Goal: Check status: Check status

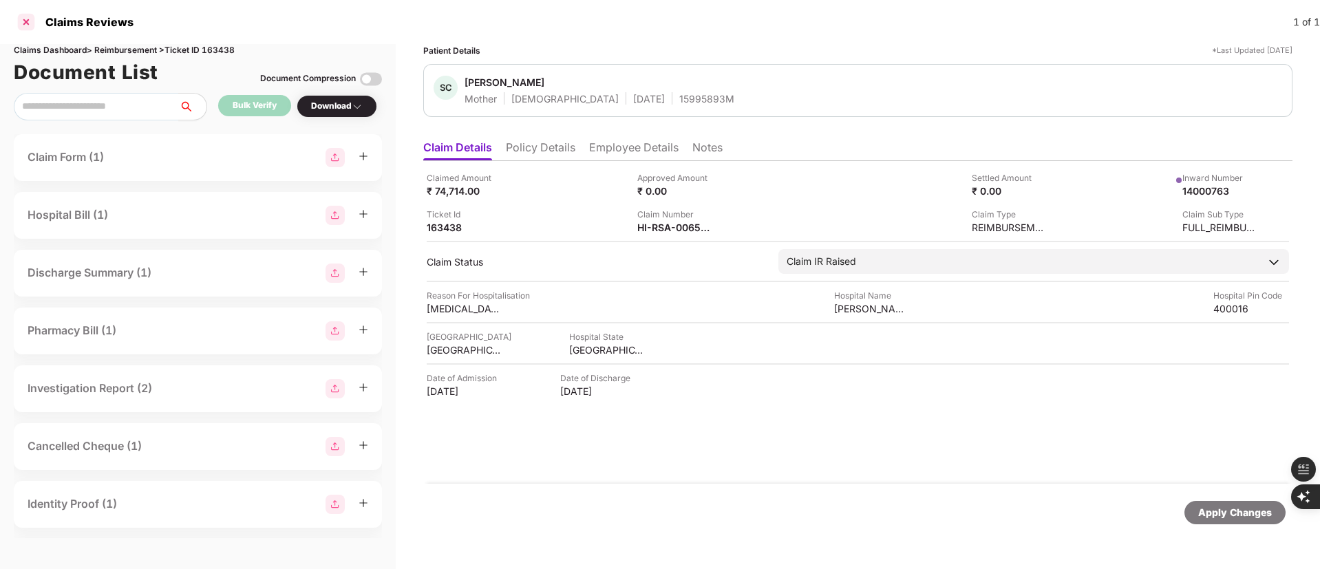
click at [21, 24] on div at bounding box center [26, 22] width 22 height 22
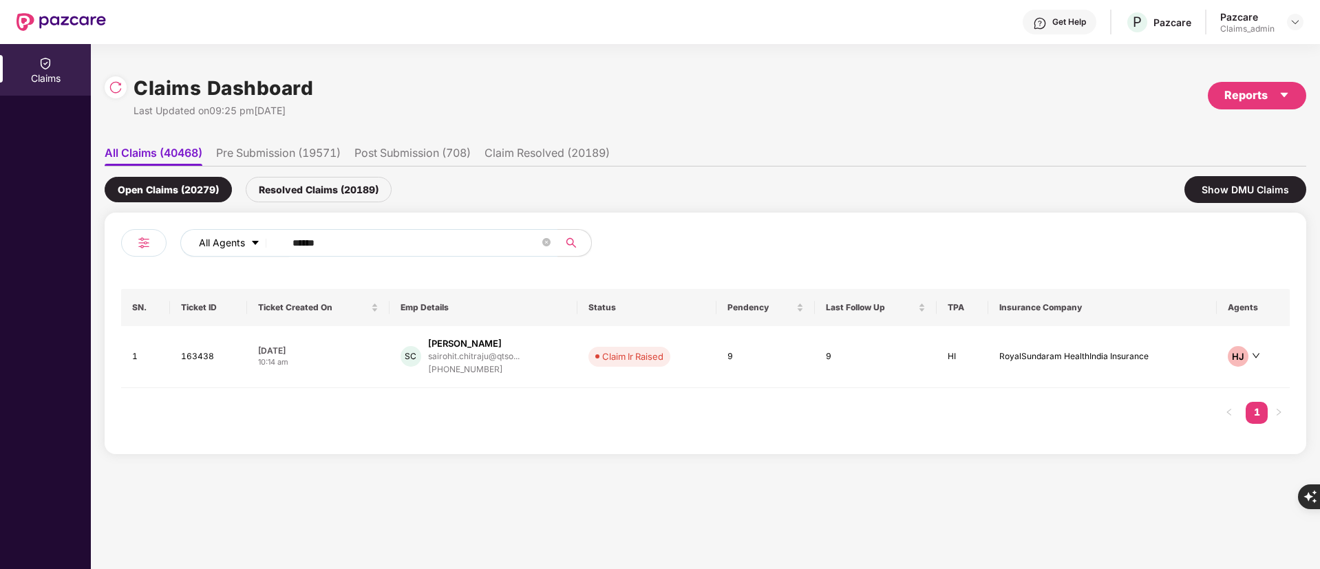
drag, startPoint x: 366, startPoint y: 256, endPoint x: 235, endPoint y: 254, distance: 130.8
click at [235, 254] on div "All Agents ******" at bounding box center [530, 243] width 701 height 28
drag, startPoint x: 330, startPoint y: 240, endPoint x: 261, endPoint y: 244, distance: 68.9
click at [248, 249] on div "All Agents ******" at bounding box center [530, 243] width 701 height 28
paste input "text"
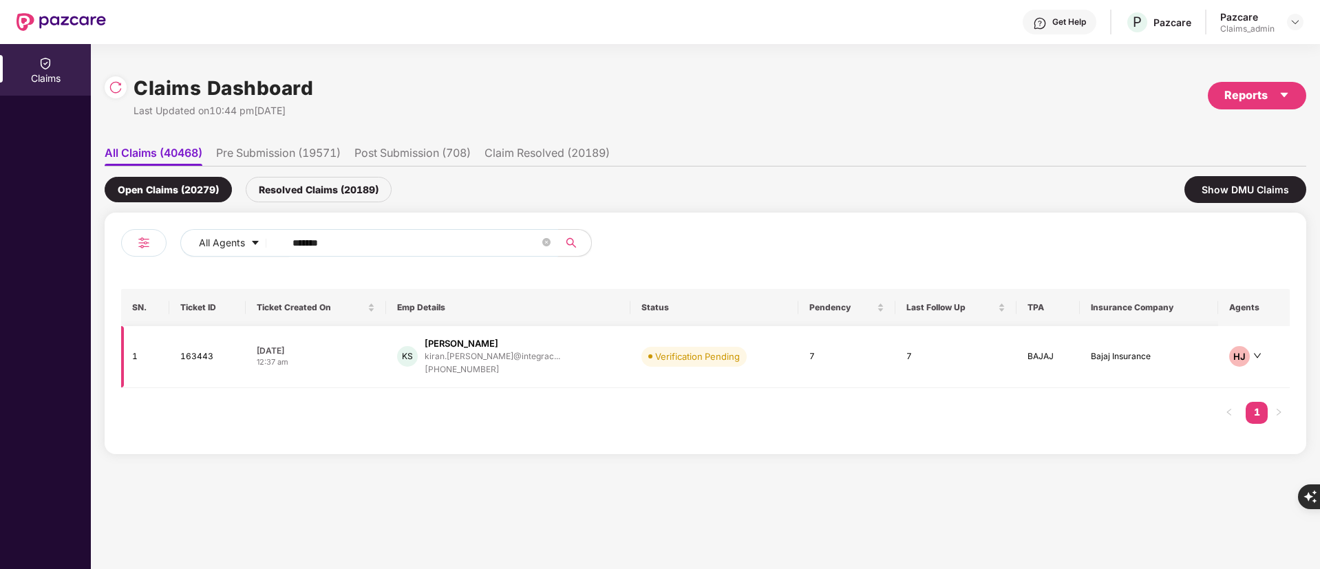
type input "******"
click at [480, 361] on div "kiran.[PERSON_NAME]@integrac..." at bounding box center [493, 356] width 136 height 13
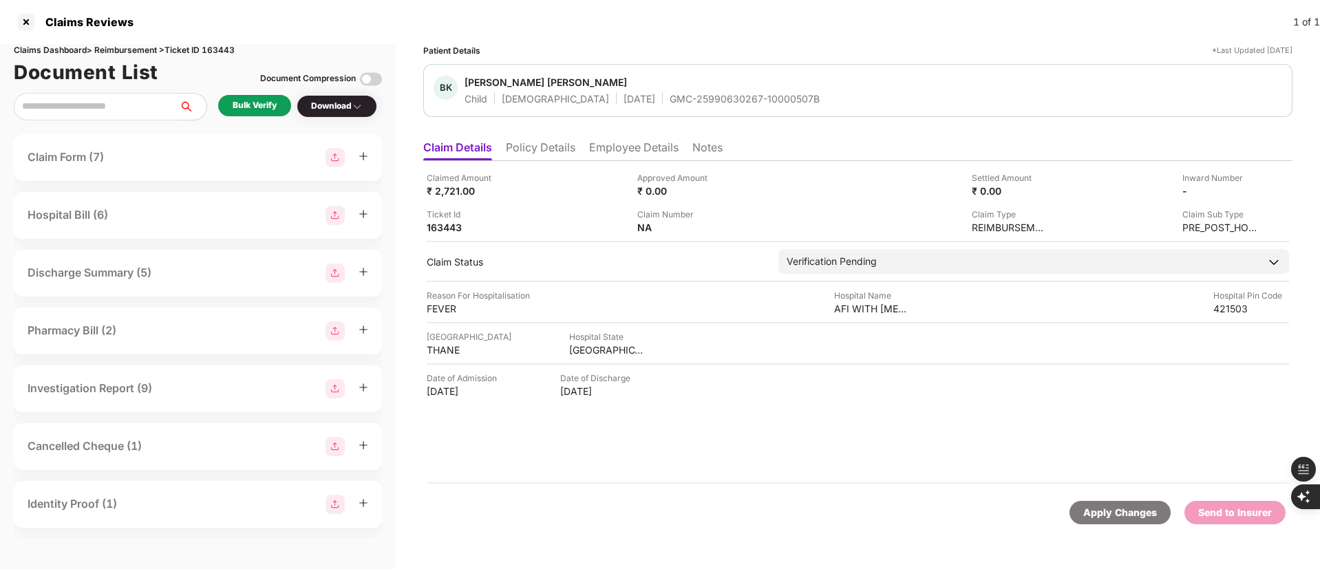
click at [670, 100] on div "GMC-25990630267-10000507B" at bounding box center [745, 98] width 150 height 13
copy div "GMC-25990630267-10000507B"
click at [897, 284] on div "AFI WITH [MEDICAL_DATA]" at bounding box center [936, 278] width 127 height 22
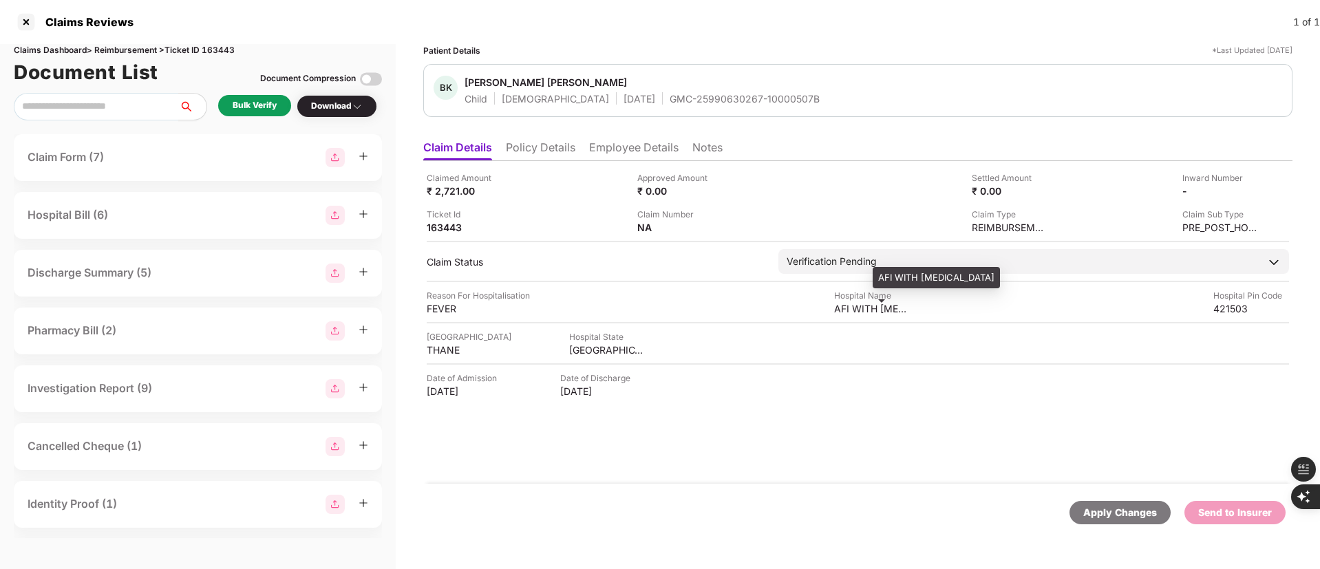
click at [897, 285] on div "AFI WITH [MEDICAL_DATA]" at bounding box center [936, 278] width 127 height 22
copy div "AFI WITH [MEDICAL_DATA]"
click at [273, 107] on div "Bulk Verify" at bounding box center [255, 105] width 44 height 13
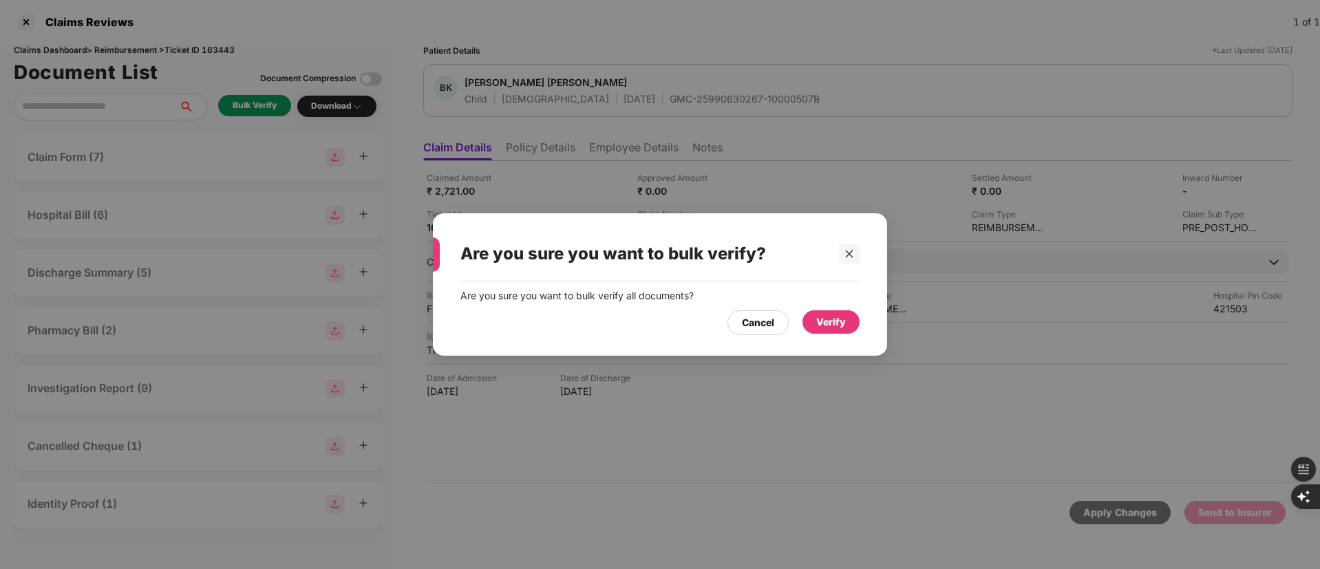
click at [816, 316] on div "Verify" at bounding box center [830, 321] width 57 height 23
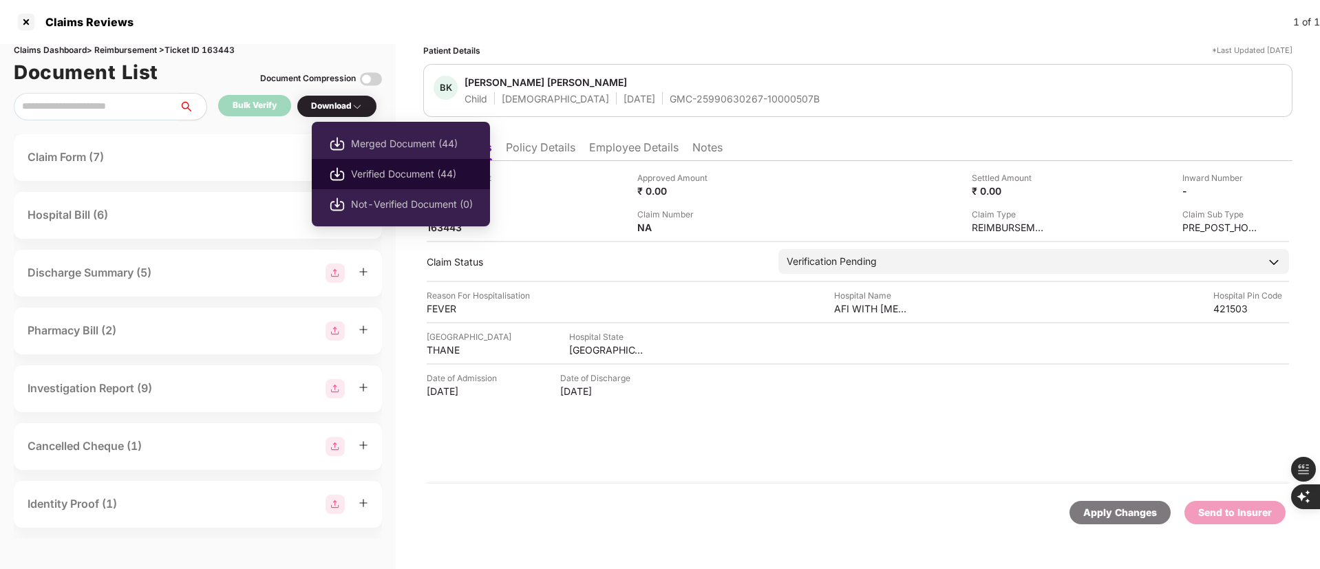
click at [396, 169] on span "Verified Document (44)" at bounding box center [412, 174] width 122 height 15
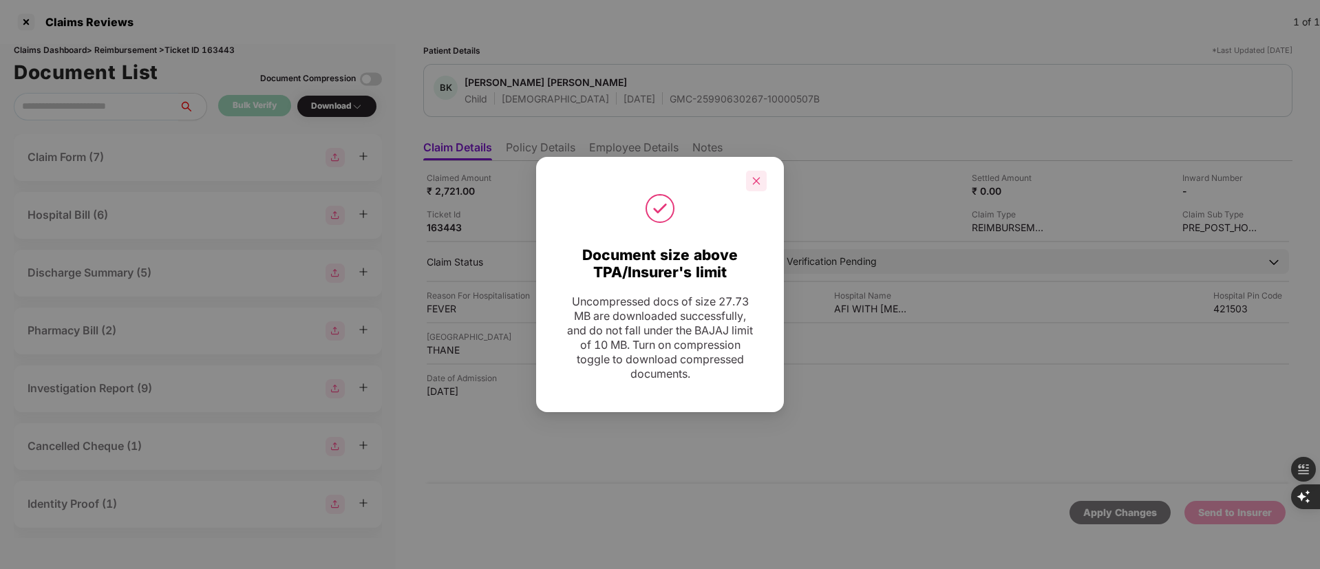
click at [751, 189] on div at bounding box center [756, 181] width 21 height 21
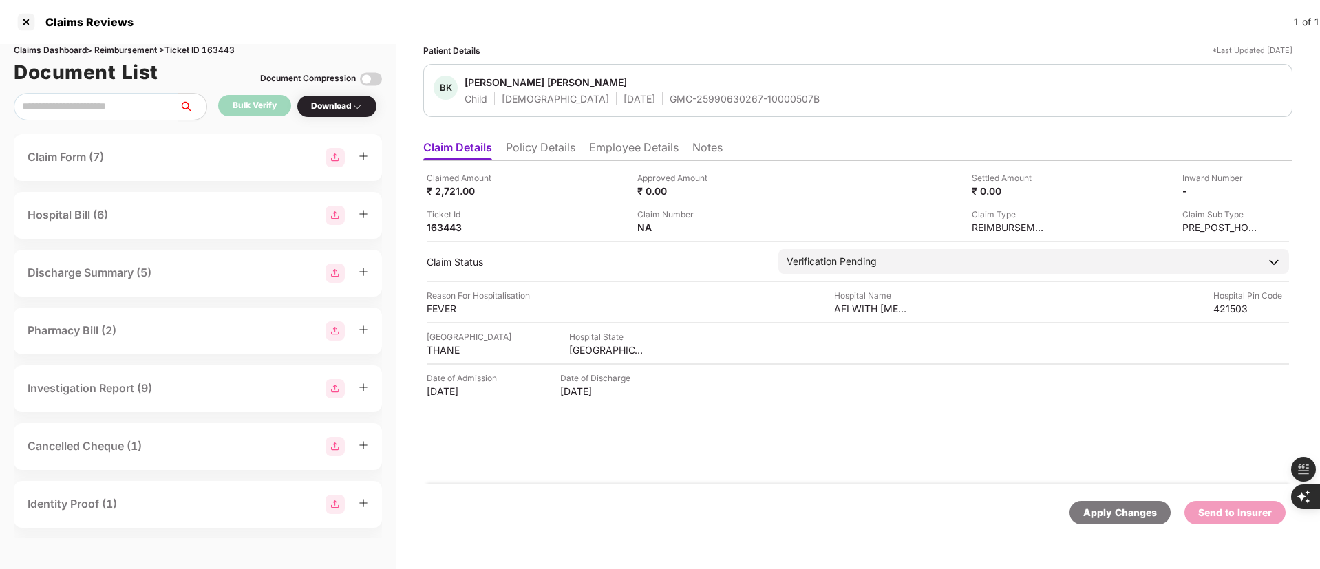
click at [615, 144] on li "Employee Details" at bounding box center [633, 150] width 89 height 20
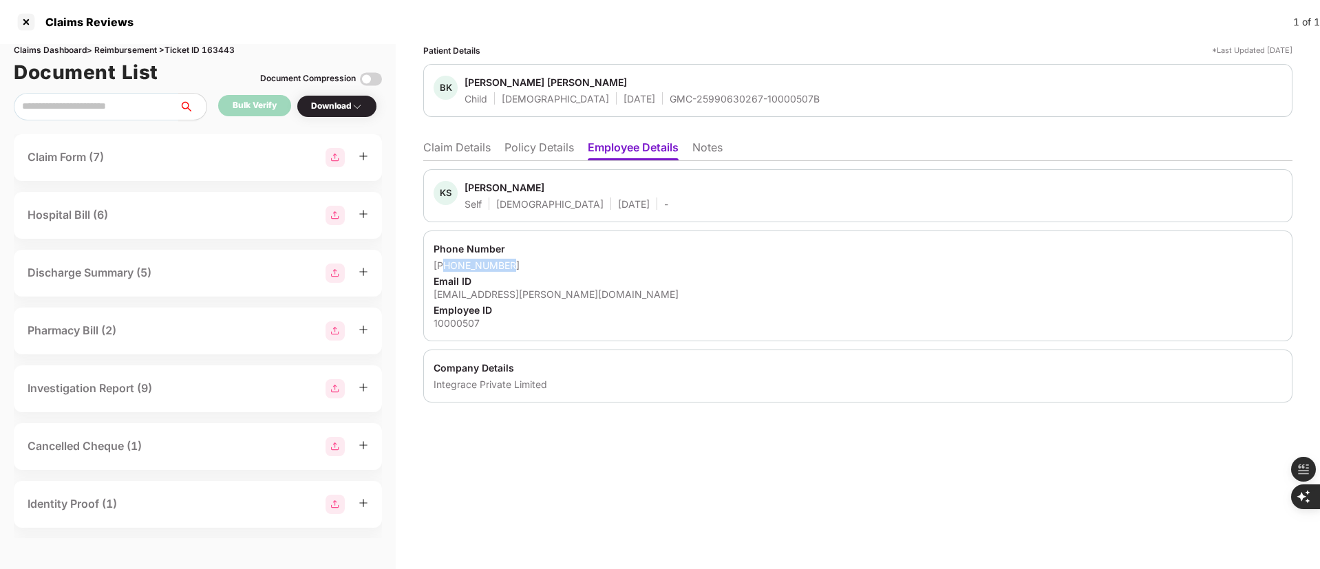
drag, startPoint x: 513, startPoint y: 264, endPoint x: 448, endPoint y: 265, distance: 65.4
click at [448, 265] on div "[PHONE_NUMBER]" at bounding box center [858, 265] width 848 height 13
copy div "18082307291"
click at [568, 293] on div "[EMAIL_ADDRESS][PERSON_NAME][DOMAIN_NAME]" at bounding box center [858, 294] width 848 height 13
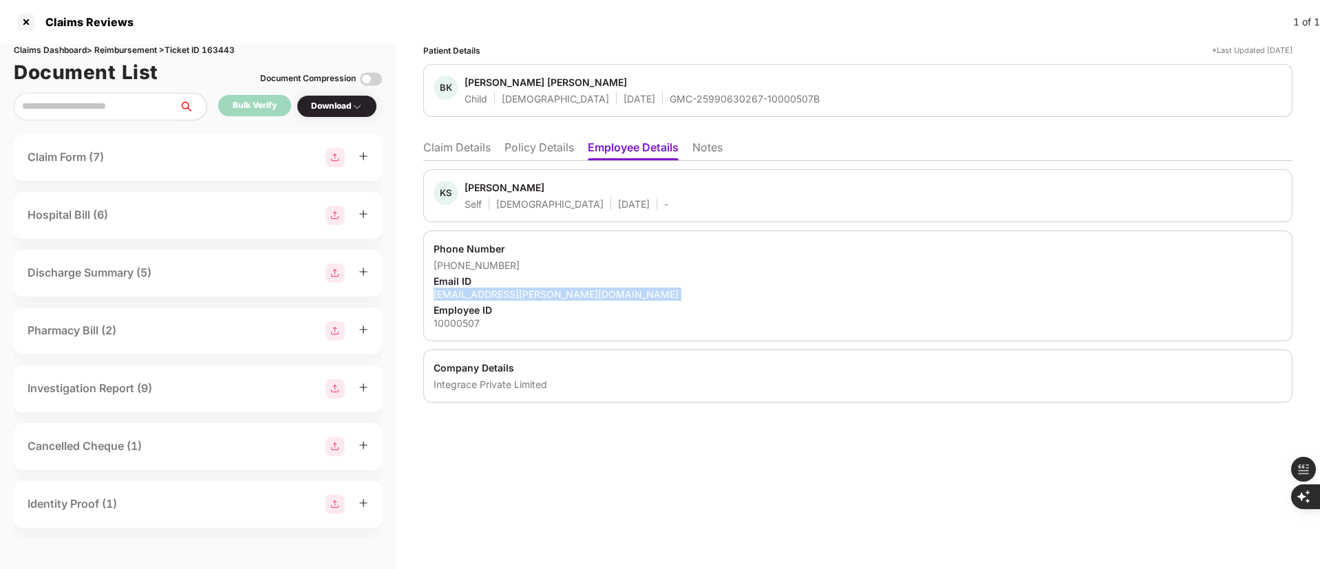
click at [568, 293] on div "[EMAIL_ADDRESS][PERSON_NAME][DOMAIN_NAME]" at bounding box center [858, 294] width 848 height 13
copy div "[EMAIL_ADDRESS][PERSON_NAME][DOMAIN_NAME]"
click at [448, 150] on li "Claim Details" at bounding box center [456, 150] width 67 height 20
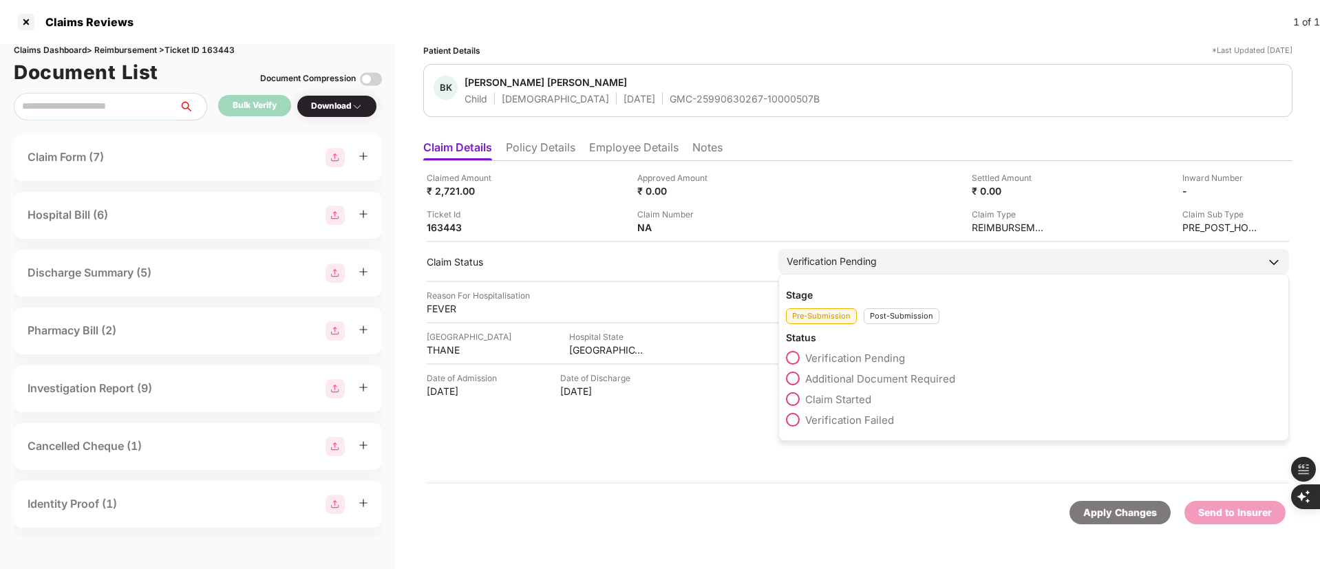
click at [888, 323] on div "Post-Submission" at bounding box center [902, 316] width 76 height 16
click at [847, 379] on span "Claim Under Process" at bounding box center [857, 378] width 104 height 13
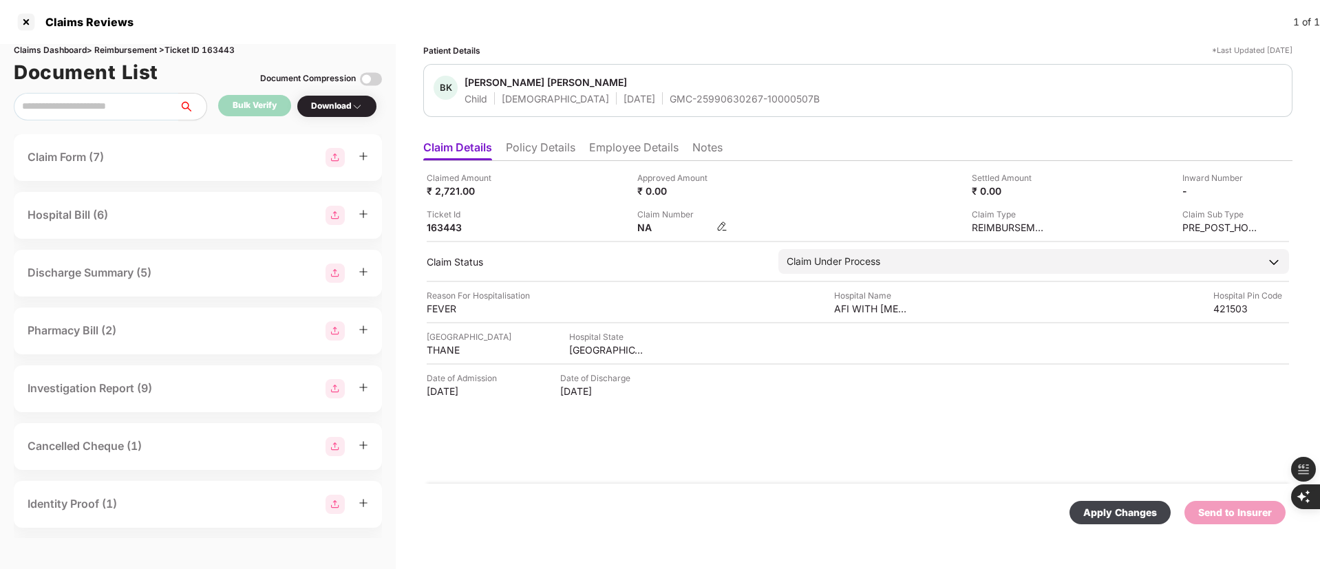
click at [720, 224] on img at bounding box center [721, 226] width 11 height 11
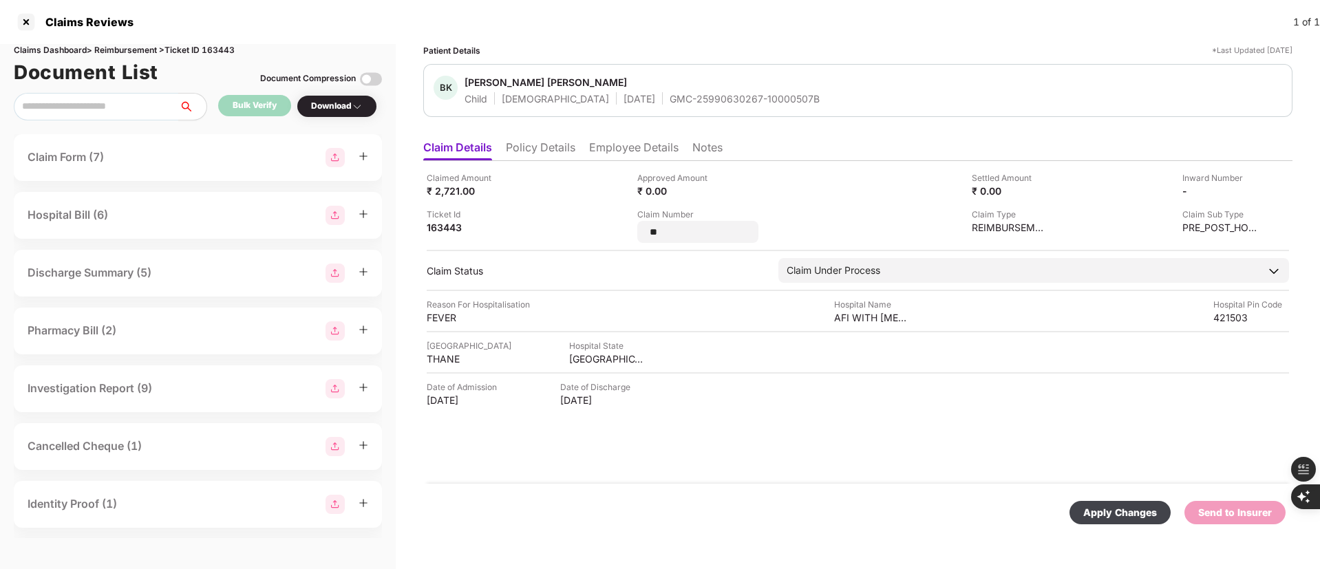
drag, startPoint x: 691, startPoint y: 232, endPoint x: 593, endPoint y: 235, distance: 98.5
click at [593, 235] on div "Claimed Amount ₹ 2,721.00 Approved Amount ₹ 0.00 Settled Amount ₹ 0.00 Inward N…" at bounding box center [858, 207] width 862 height 72
type input "**********"
click at [877, 429] on div "**********" at bounding box center [857, 322] width 869 height 323
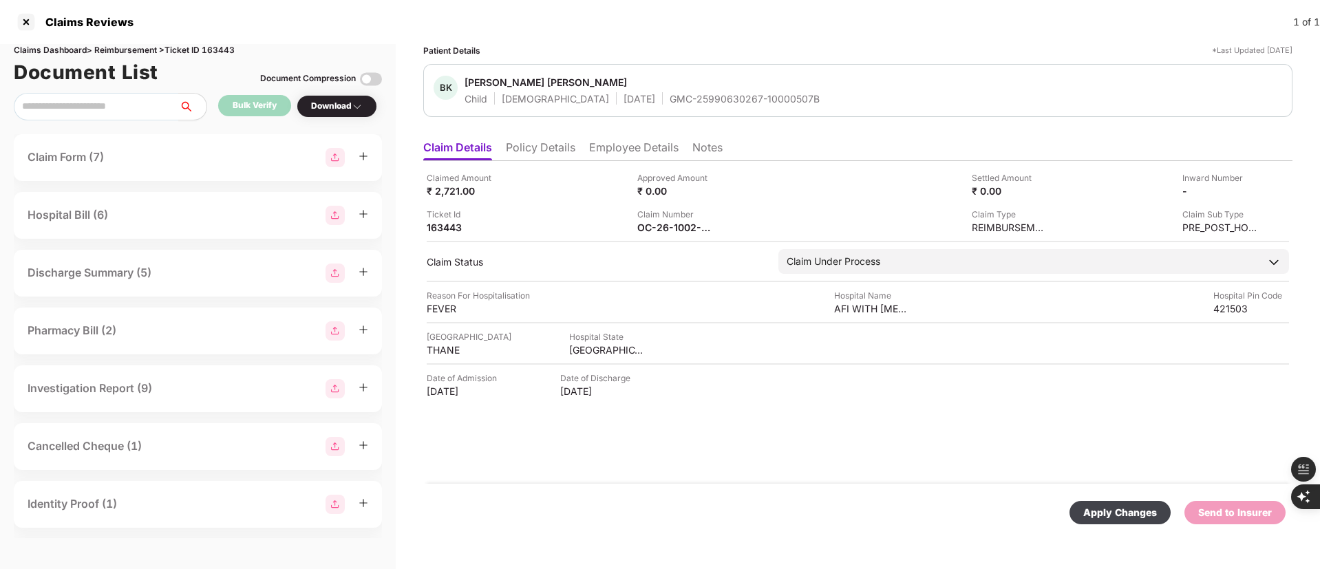
click at [1117, 508] on div "Apply Changes" at bounding box center [1120, 512] width 74 height 15
click at [670, 100] on div "GMC-25990630267-10000507B" at bounding box center [745, 98] width 150 height 13
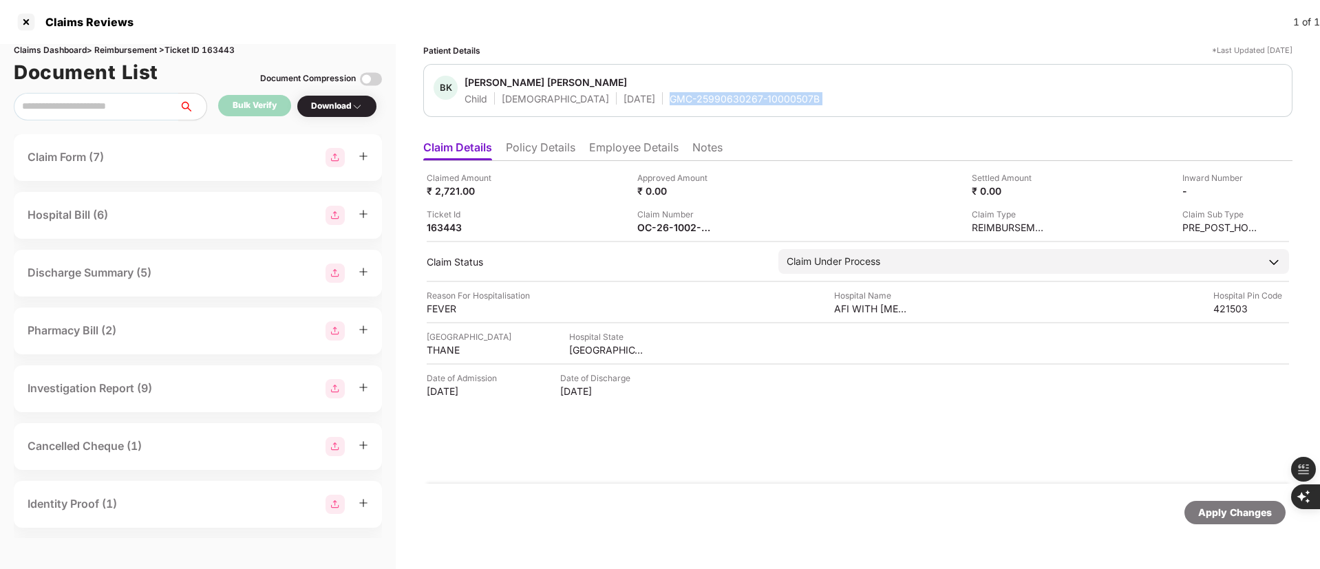
click at [670, 100] on div "GMC-25990630267-10000507B" at bounding box center [745, 98] width 150 height 13
copy div "GMC-25990630267-10000507B"
click at [815, 119] on div "Patient Details *Last Updated [DATE] [PERSON_NAME] [PERSON_NAME] Child [DEMOGRA…" at bounding box center [857, 293] width 869 height 498
click at [727, 100] on div "GMC-25990630267-10000507B" at bounding box center [745, 98] width 150 height 13
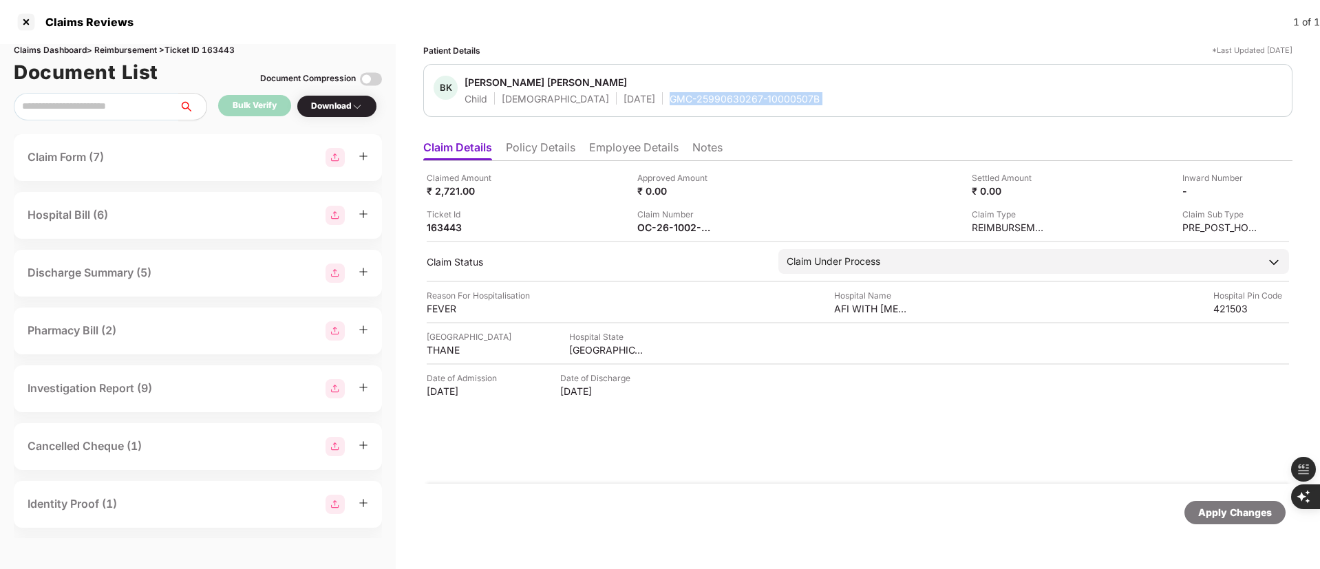
click at [727, 100] on div "GMC-25990630267-10000507B" at bounding box center [745, 98] width 150 height 13
click at [797, 99] on div "[PERSON_NAME] [PERSON_NAME] Child [DEMOGRAPHIC_DATA] [DATE] GMC-25990630267-100…" at bounding box center [858, 91] width 848 height 30
drag, startPoint x: 739, startPoint y: 136, endPoint x: 745, endPoint y: 131, distance: 7.3
click at [740, 137] on ul "Claim Details Policy Details Employee Details Notes" at bounding box center [857, 148] width 869 height 28
click at [746, 102] on div "GMC-25990630267-10000507B" at bounding box center [745, 98] width 150 height 13
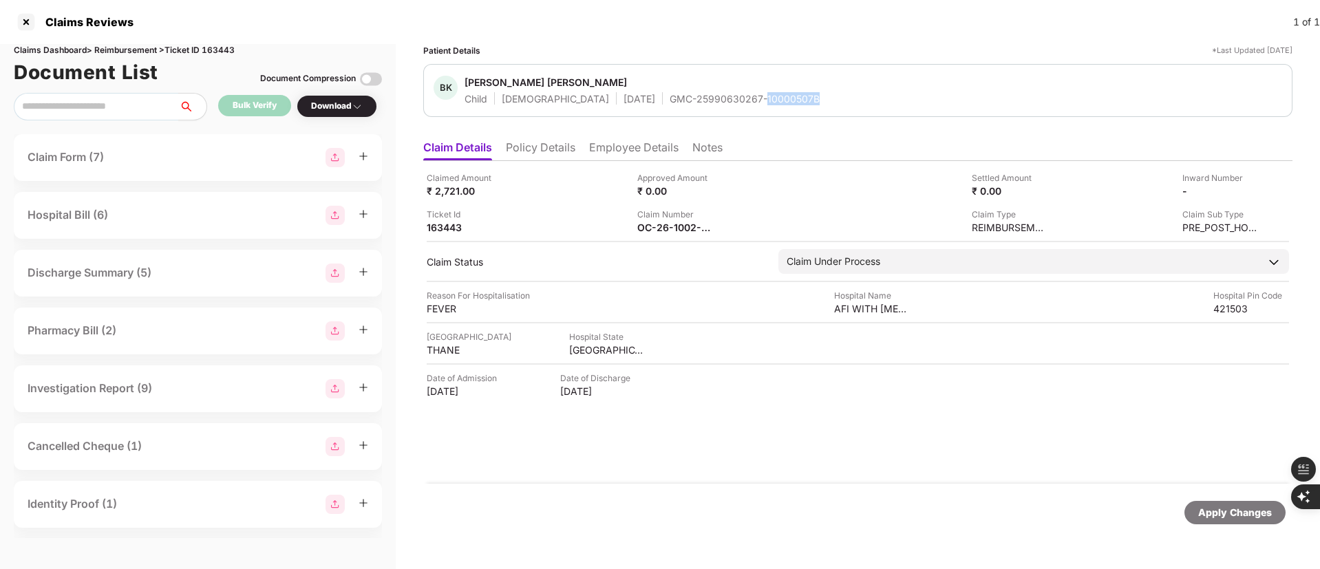
click at [746, 102] on div "GMC-25990630267-10000507B" at bounding box center [745, 98] width 150 height 13
copy div "GMC-25990630267-10000507B"
click at [1250, 192] on img at bounding box center [1252, 189] width 11 height 11
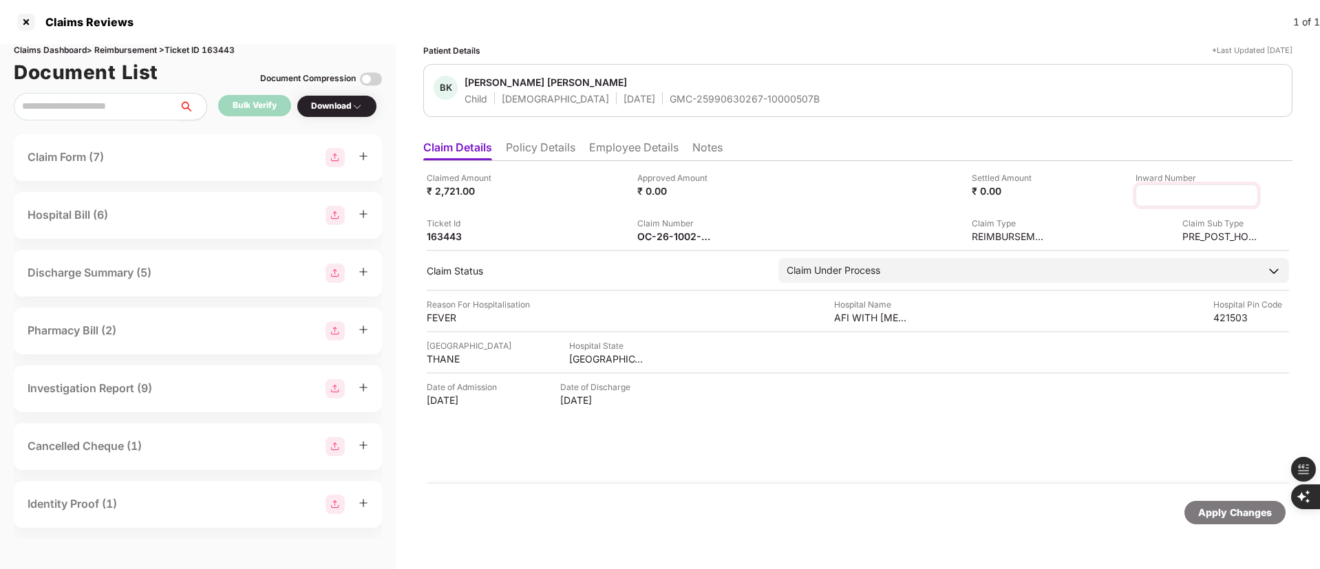
type input "**********"
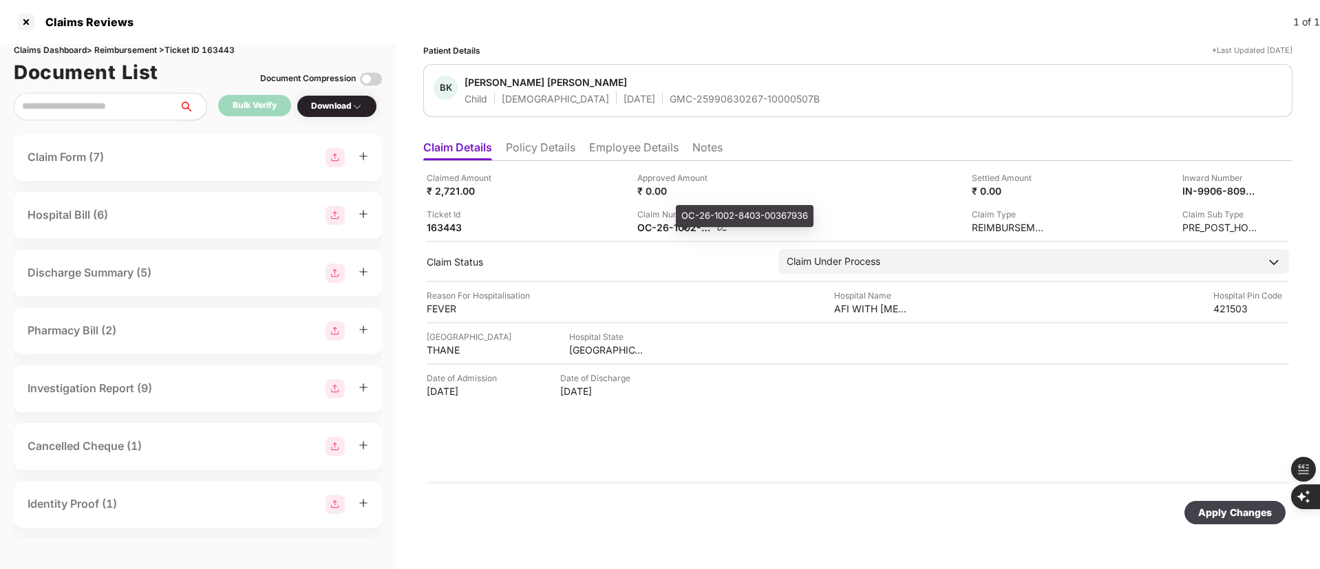
click at [712, 233] on div "OC-26-1002-8403-00367936" at bounding box center [675, 227] width 76 height 13
click at [723, 225] on div "OC-26-1002-8403-00367936" at bounding box center [745, 216] width 138 height 22
click at [723, 233] on div "Claim Number OC-26-1002-8403-00367936" at bounding box center [737, 221] width 200 height 26
click at [653, 225] on div "OC-26-1002-8403-00367936" at bounding box center [675, 227] width 76 height 13
click at [656, 226] on div "OC-26-1002-8403-00367936" at bounding box center [675, 227] width 76 height 13
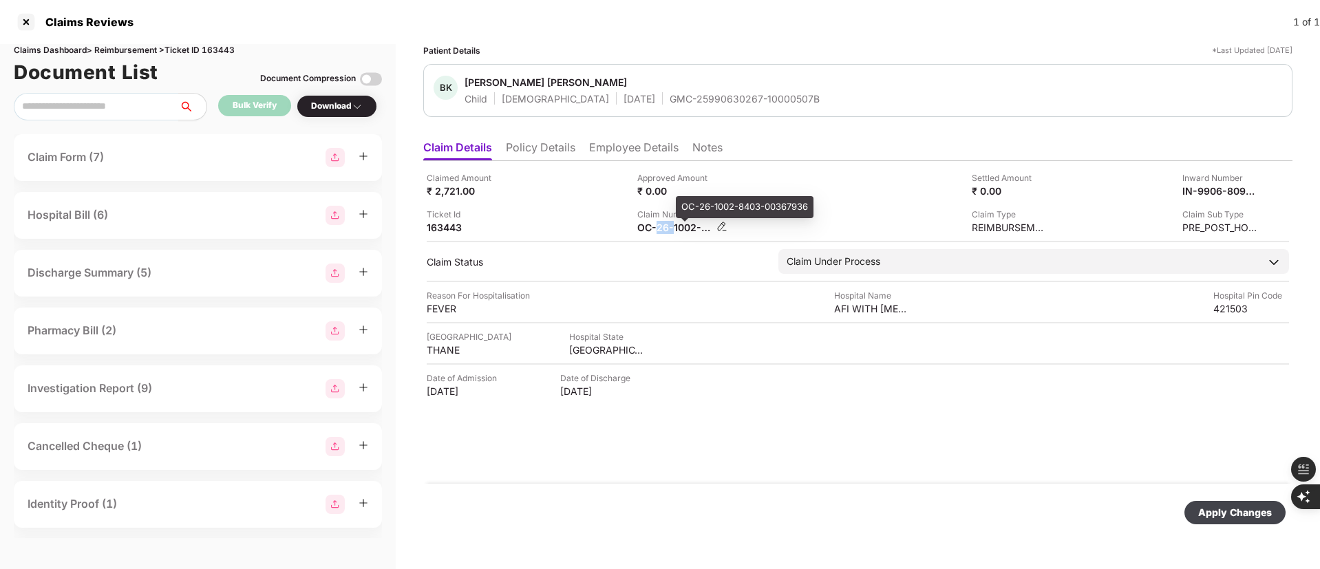
click at [656, 226] on div "OC-26-1002-8403-00367936" at bounding box center [675, 227] width 76 height 13
click at [716, 222] on div "OC-26-1002-8403-00367936" at bounding box center [682, 227] width 90 height 13
click at [721, 227] on img at bounding box center [721, 226] width 11 height 11
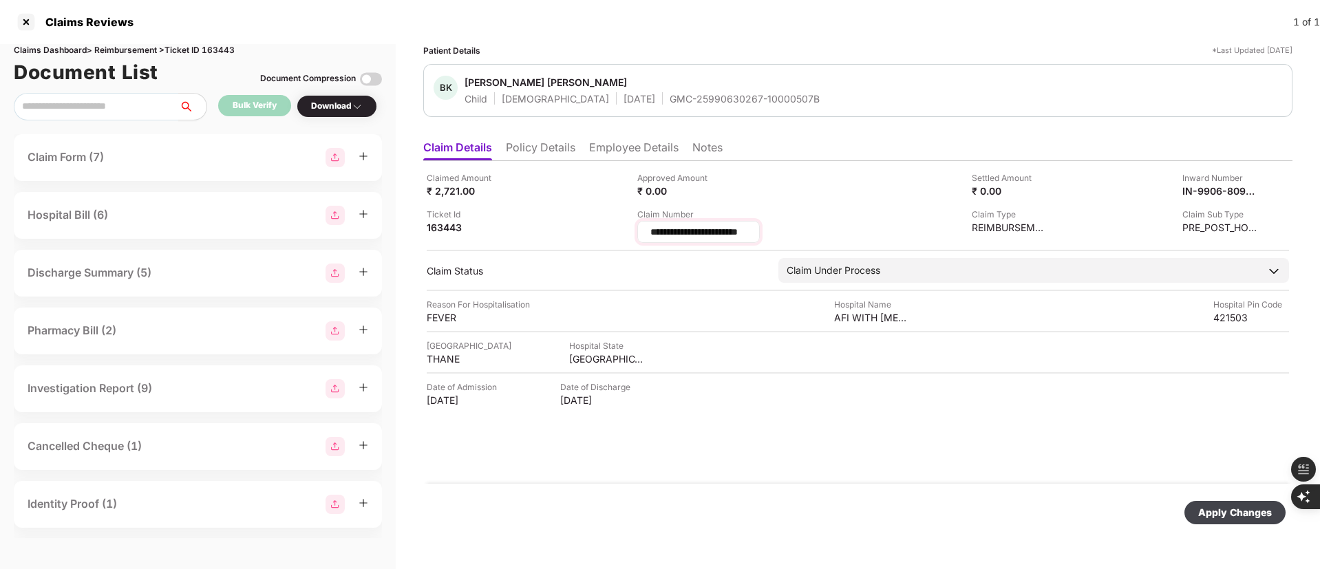
scroll to position [0, 8]
click at [713, 232] on input "**********" at bounding box center [716, 232] width 134 height 14
click at [712, 233] on input "**********" at bounding box center [716, 232] width 134 height 14
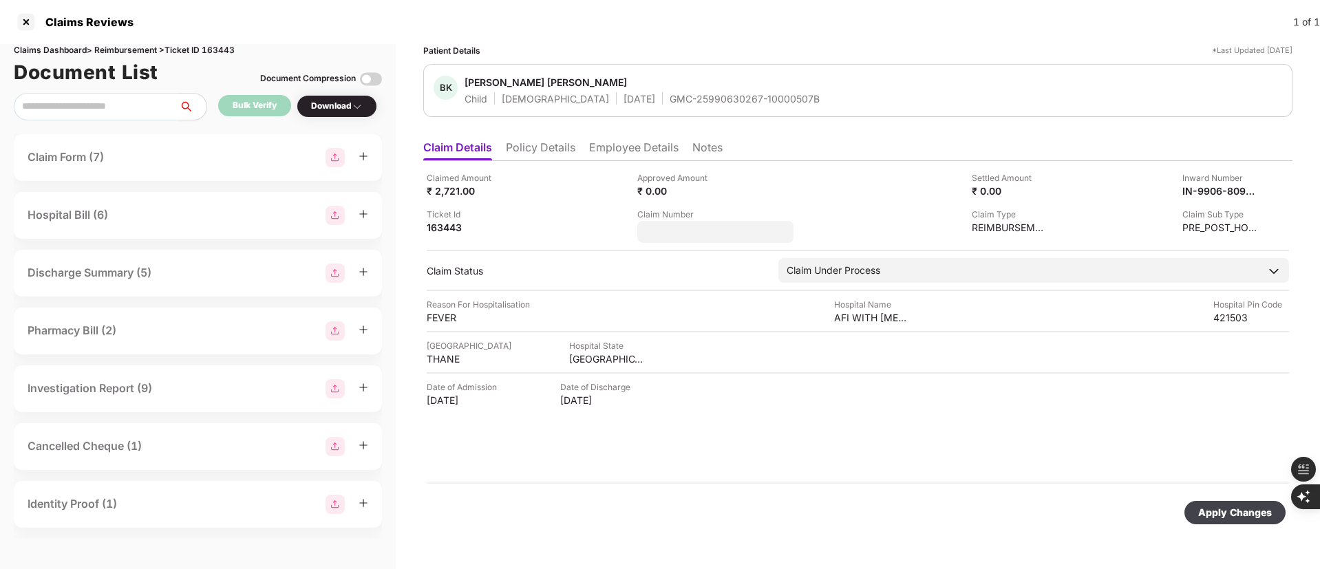
drag, startPoint x: 707, startPoint y: 478, endPoint x: 715, endPoint y: 476, distance: 8.4
click at [707, 479] on div "Claimed Amount ₹ 2,721.00 Approved Amount ₹ 0.00 Settled Amount ₹ 0.00 Inward N…" at bounding box center [857, 322] width 869 height 323
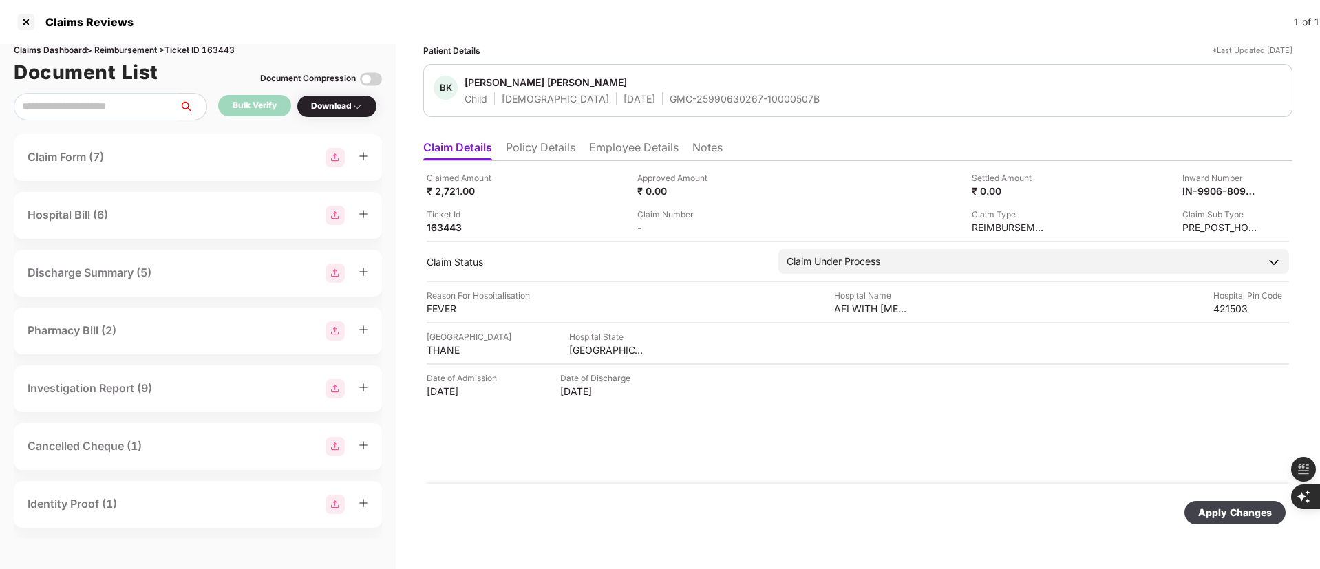
click at [1215, 517] on div "Apply Changes" at bounding box center [1235, 512] width 74 height 15
